Goal: Information Seeking & Learning: Learn about a topic

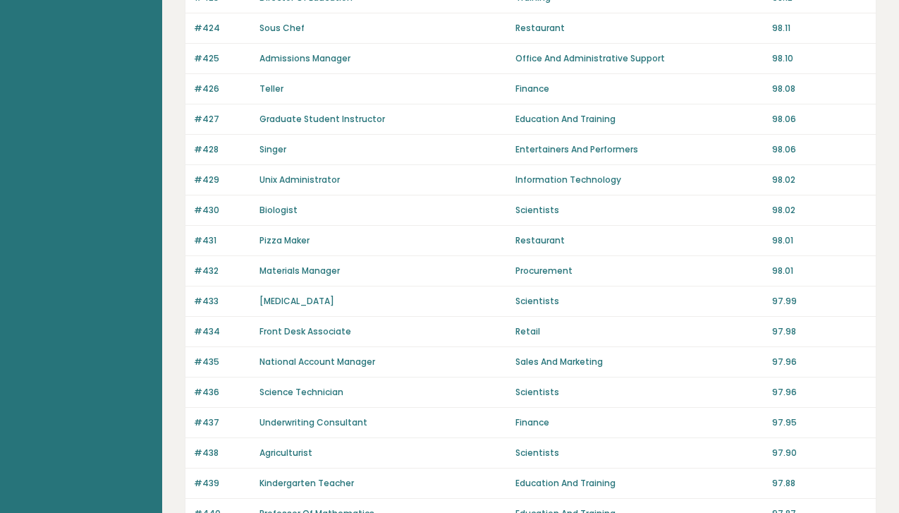
scroll to position [997, 0]
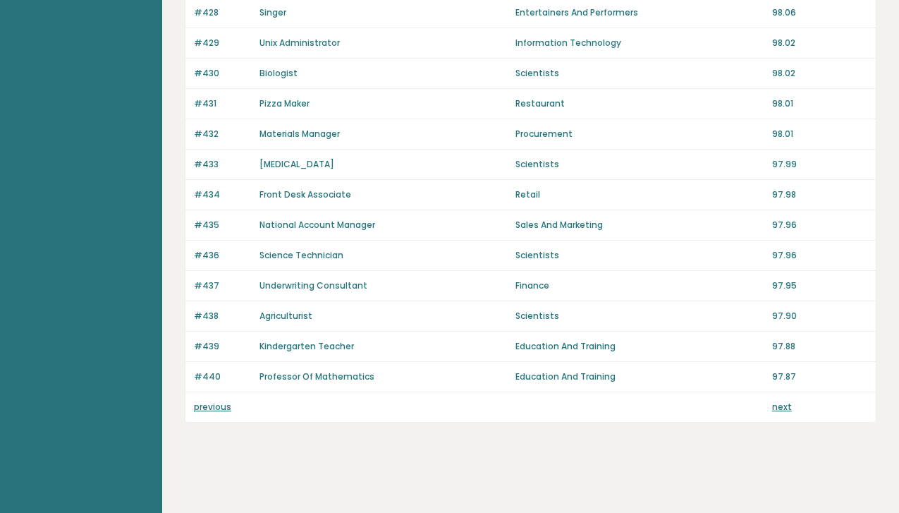
click at [207, 409] on link "previous" at bounding box center [212, 407] width 37 height 12
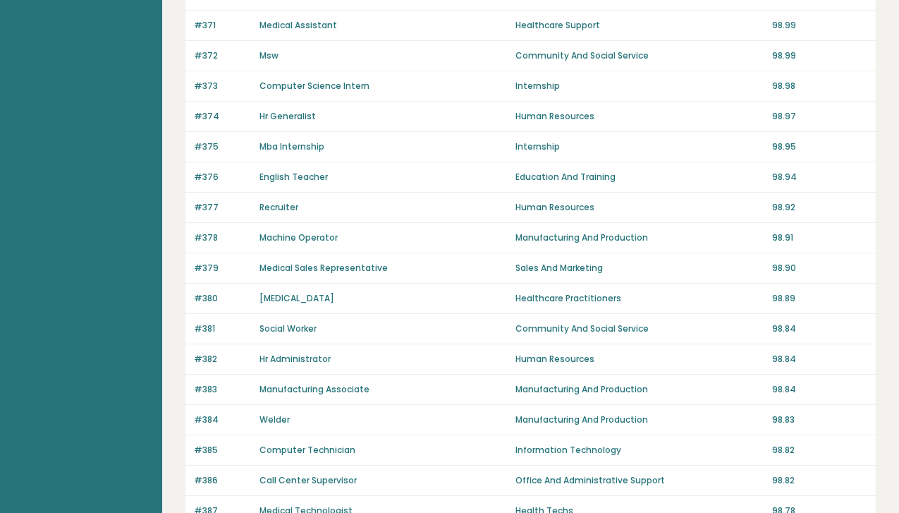
scroll to position [997, 0]
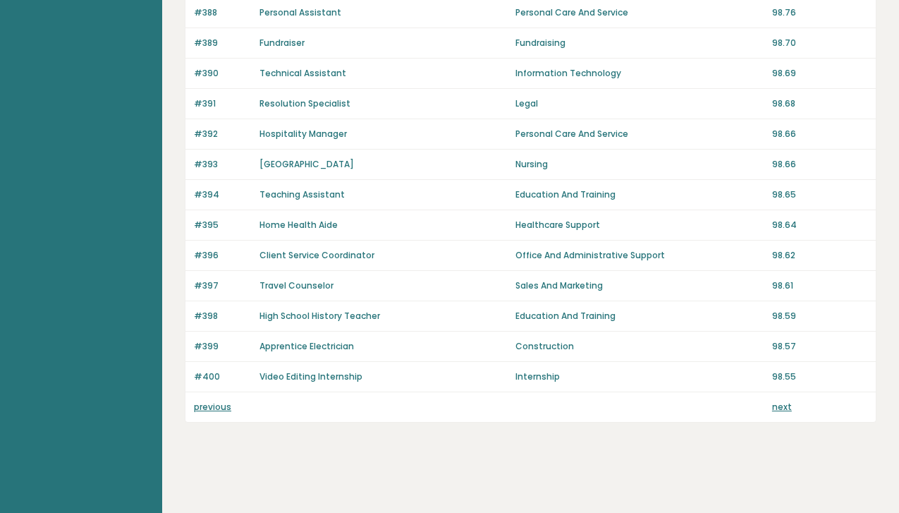
click at [208, 407] on link "previous" at bounding box center [212, 407] width 37 height 12
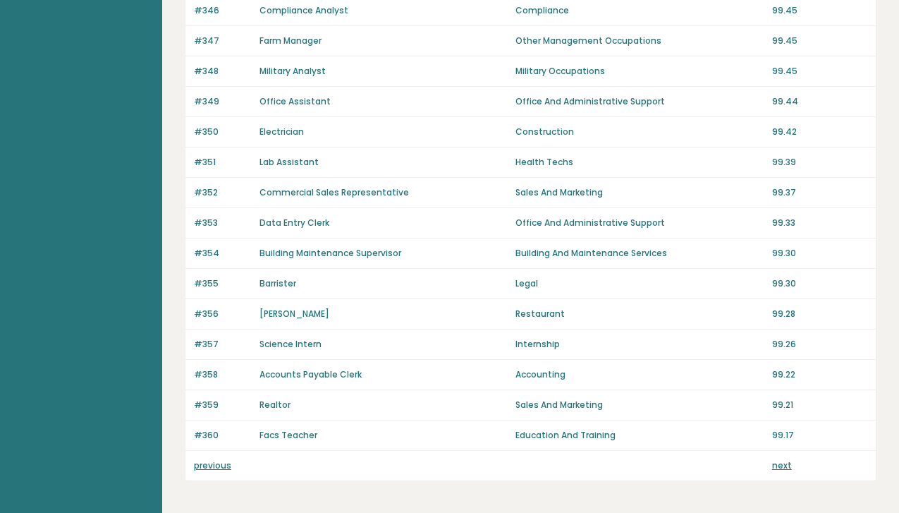
scroll to position [997, 0]
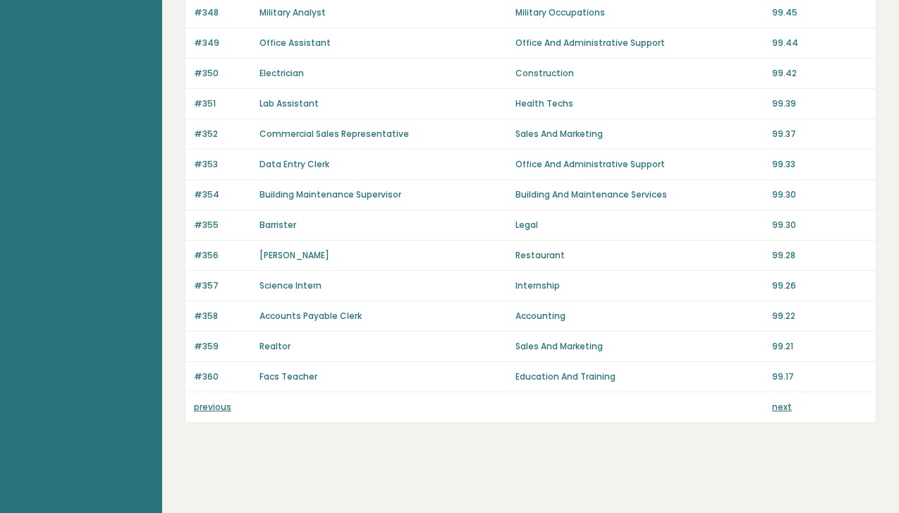
click at [218, 398] on div "previous next" at bounding box center [530, 407] width 690 height 30
click at [218, 407] on link "previous" at bounding box center [212, 407] width 37 height 12
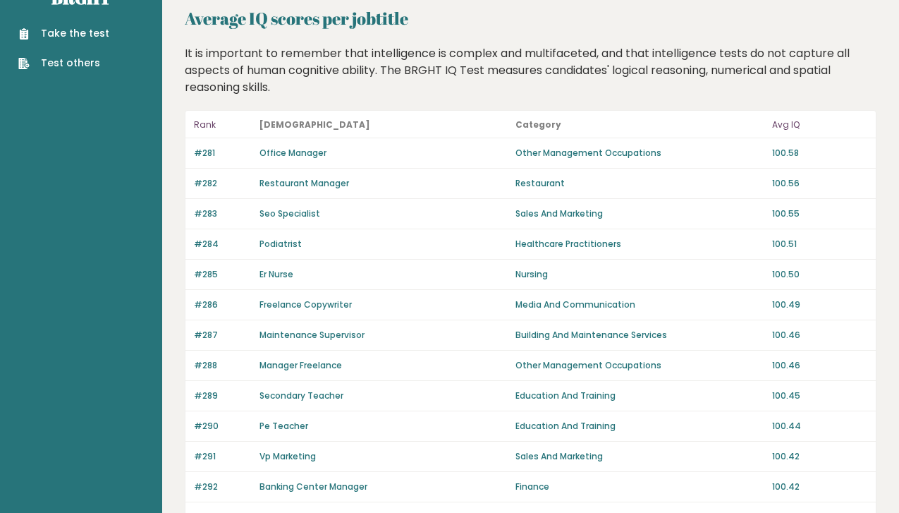
scroll to position [40, 0]
